Goal: Find specific page/section: Find specific page/section

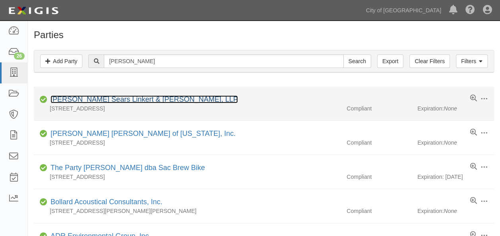
click at [117, 101] on link "[PERSON_NAME] Sears Linkert & [PERSON_NAME], LLP" at bounding box center [144, 99] width 187 height 8
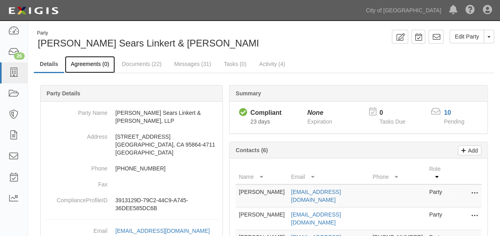
click at [97, 65] on link "Agreements (0)" at bounding box center [90, 64] width 50 height 17
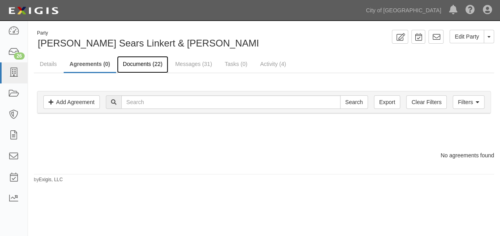
click at [151, 66] on link "Documents (22)" at bounding box center [143, 64] width 52 height 17
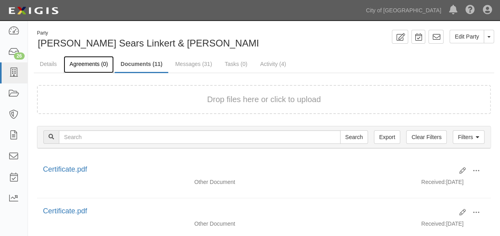
click at [96, 65] on link "Agreements (0)" at bounding box center [89, 64] width 50 height 17
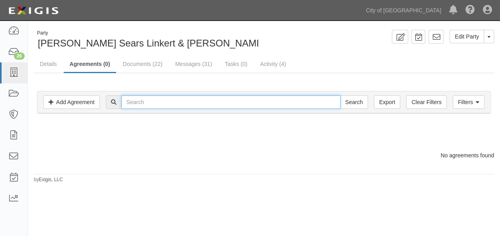
click at [144, 100] on input "text" at bounding box center [230, 102] width 219 height 14
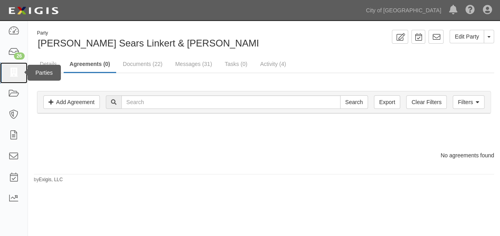
click at [19, 72] on icon at bounding box center [13, 72] width 11 height 9
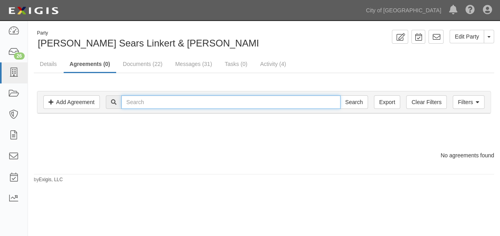
click at [173, 104] on input "text" at bounding box center [230, 102] width 219 height 14
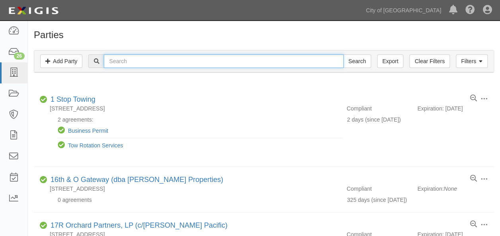
click at [165, 62] on input "text" at bounding box center [223, 62] width 239 height 14
type input "[PERSON_NAME]"
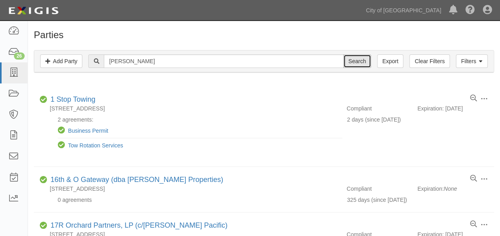
click at [358, 60] on input "Search" at bounding box center [357, 62] width 28 height 14
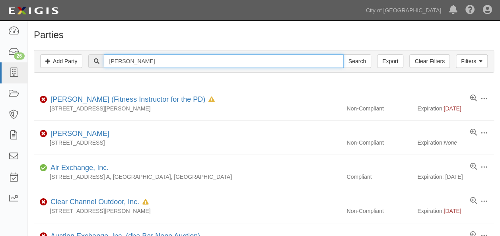
click at [154, 60] on input "[PERSON_NAME]" at bounding box center [223, 62] width 239 height 14
type input "[PERSON_NAME]"
click at [343, 55] on input "Search" at bounding box center [357, 62] width 28 height 14
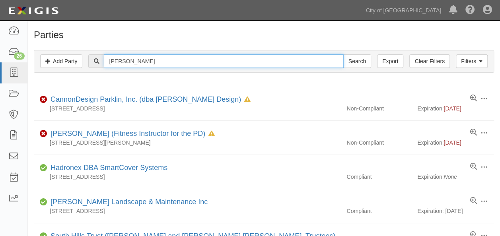
click at [160, 61] on input "Hanson" at bounding box center [223, 62] width 239 height 14
type input "H"
type input "[PERSON_NAME]"
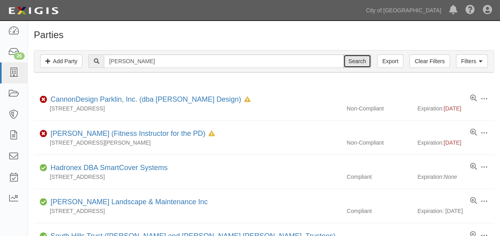
click at [354, 65] on input "Search" at bounding box center [357, 62] width 28 height 14
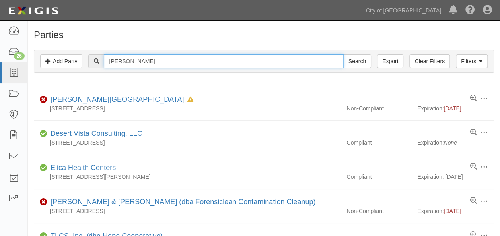
click at [187, 60] on input "[PERSON_NAME]" at bounding box center [223, 62] width 239 height 14
type input "[PERSON_NAME]"
click at [343, 55] on input "Search" at bounding box center [357, 62] width 28 height 14
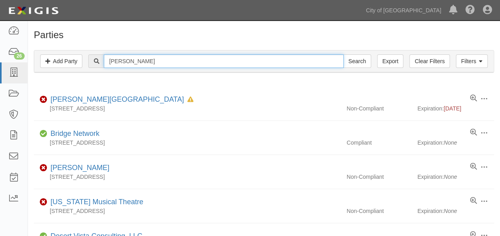
click at [247, 63] on input "[PERSON_NAME]" at bounding box center [223, 62] width 239 height 14
type input "Hanson"
click at [343, 55] on input "Search" at bounding box center [357, 62] width 28 height 14
